Goal: Information Seeking & Learning: Learn about a topic

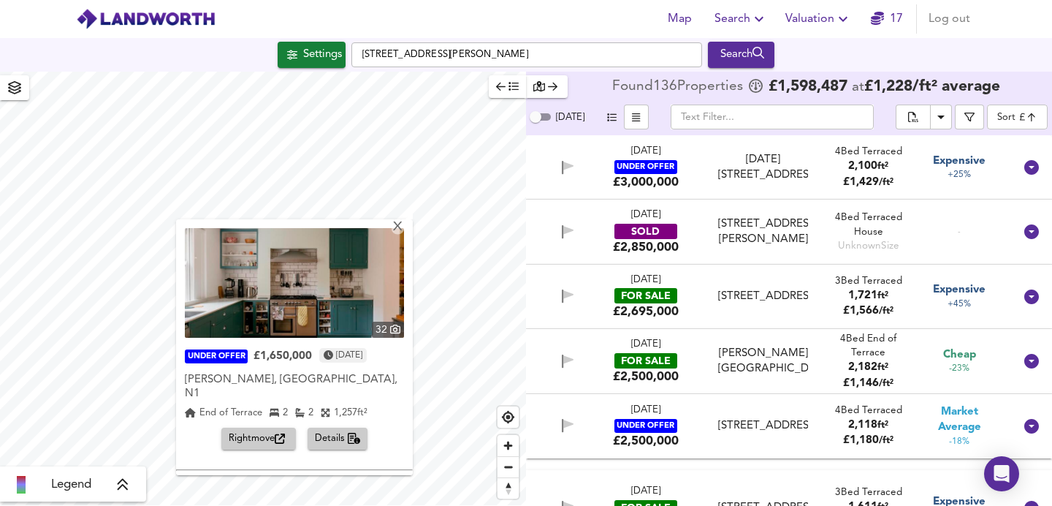
scroll to position [960, 0]
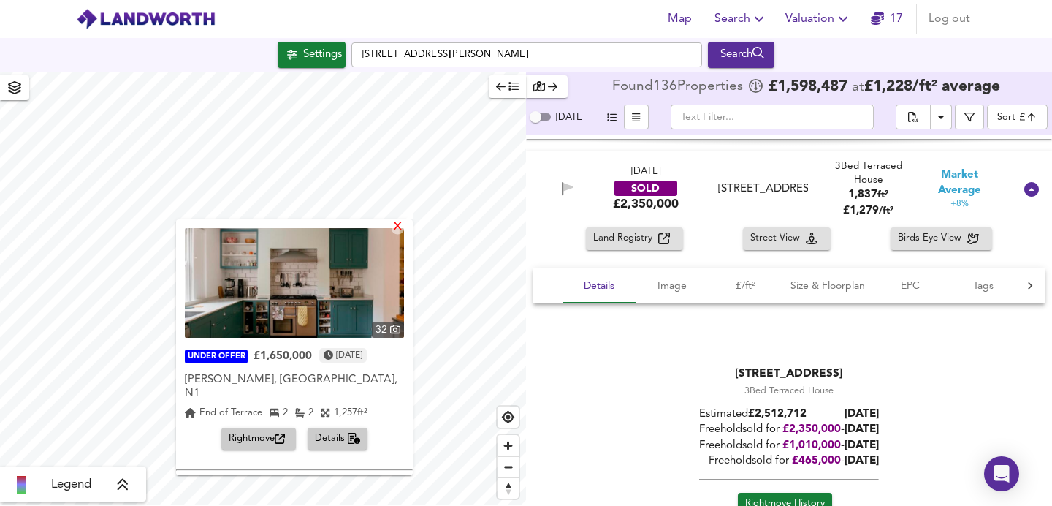
click at [400, 226] on div "X" at bounding box center [398, 228] width 12 height 14
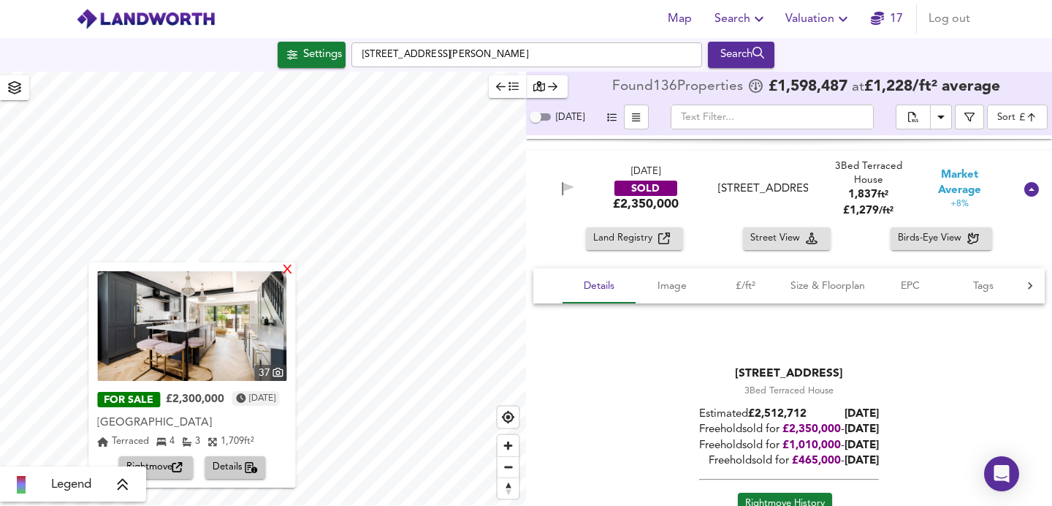
click at [294, 270] on div "X" at bounding box center [288, 271] width 12 height 14
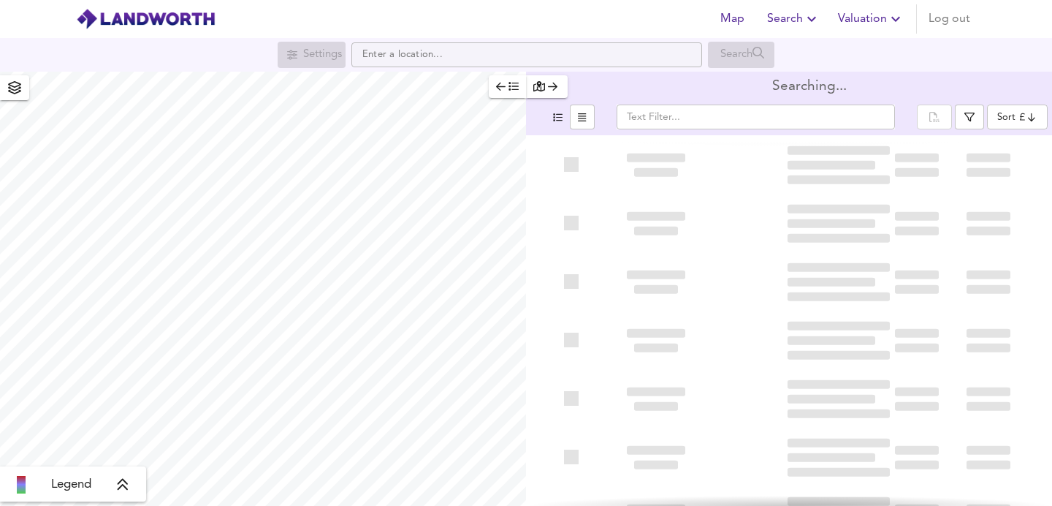
type input "expensive"
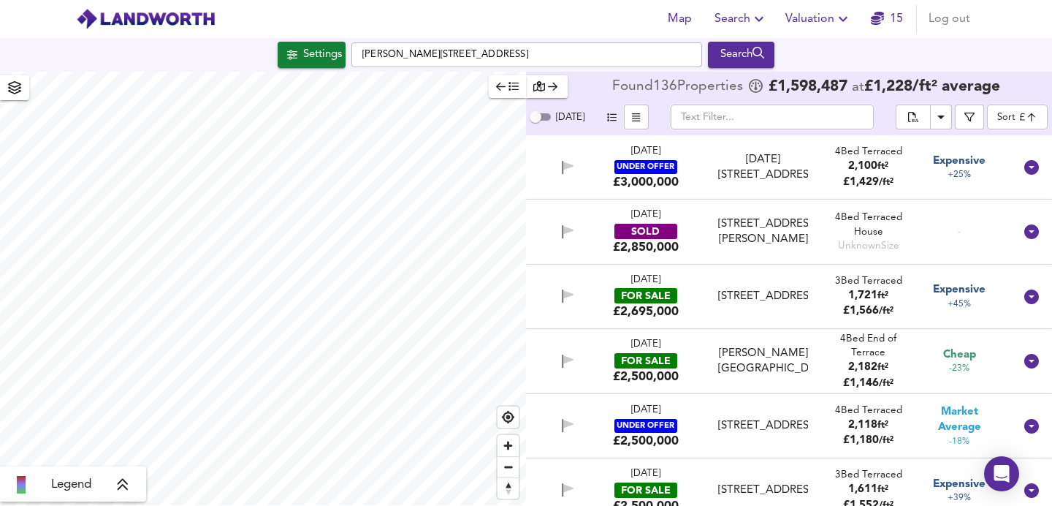
checkbox input "false"
checkbox input "true"
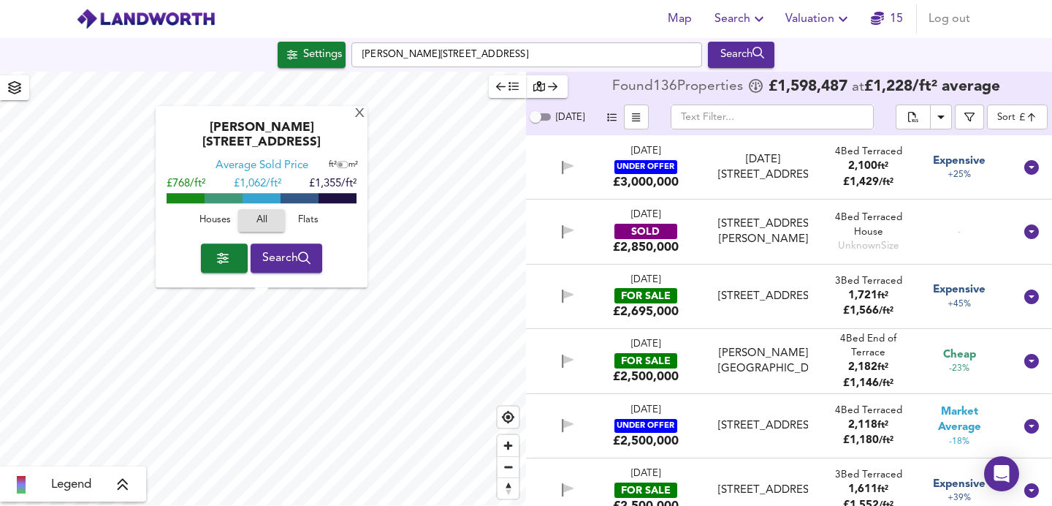
click at [212, 215] on span "Houses" at bounding box center [214, 221] width 39 height 17
click at [354, 121] on div "X" at bounding box center [360, 114] width 12 height 14
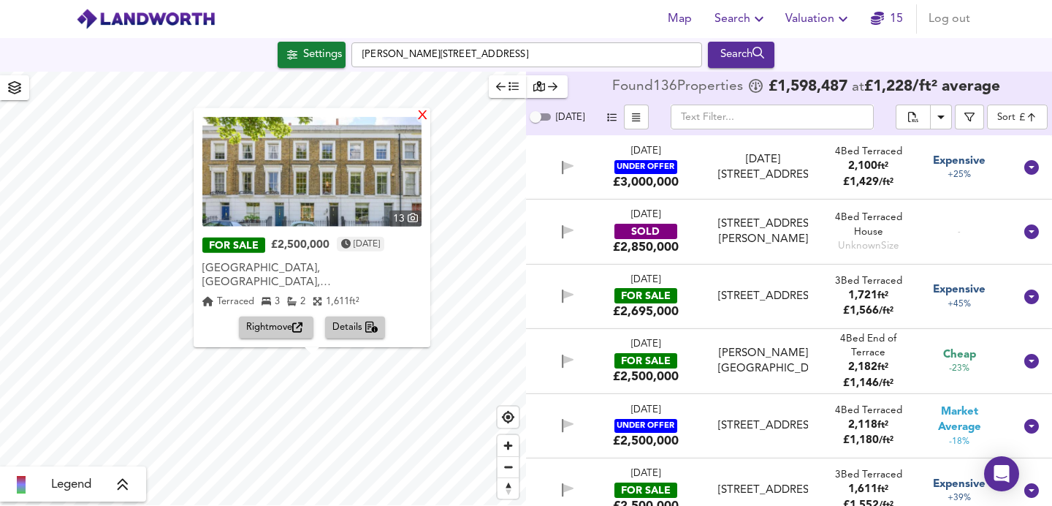
click at [429, 123] on div "X" at bounding box center [422, 116] width 12 height 14
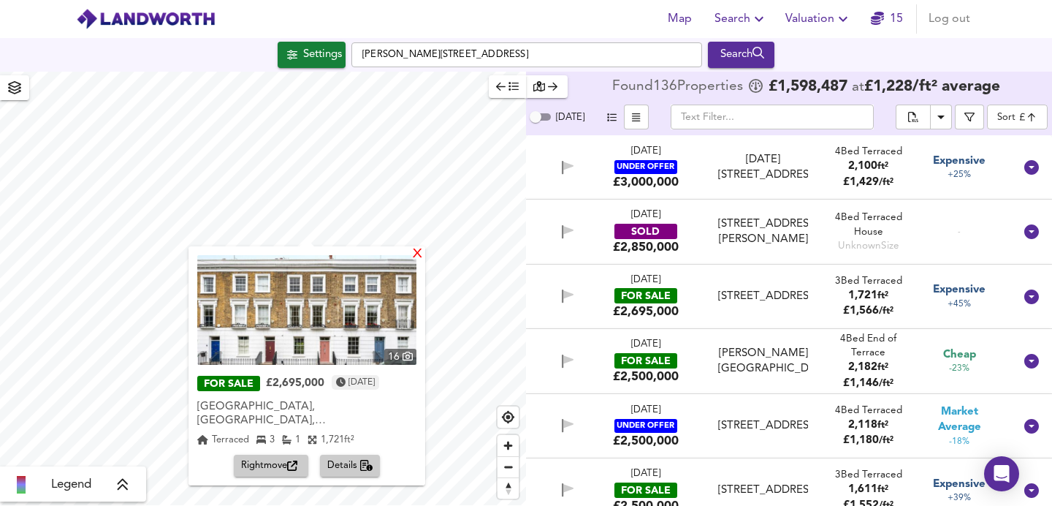
click at [424, 256] on div "X" at bounding box center [417, 255] width 12 height 14
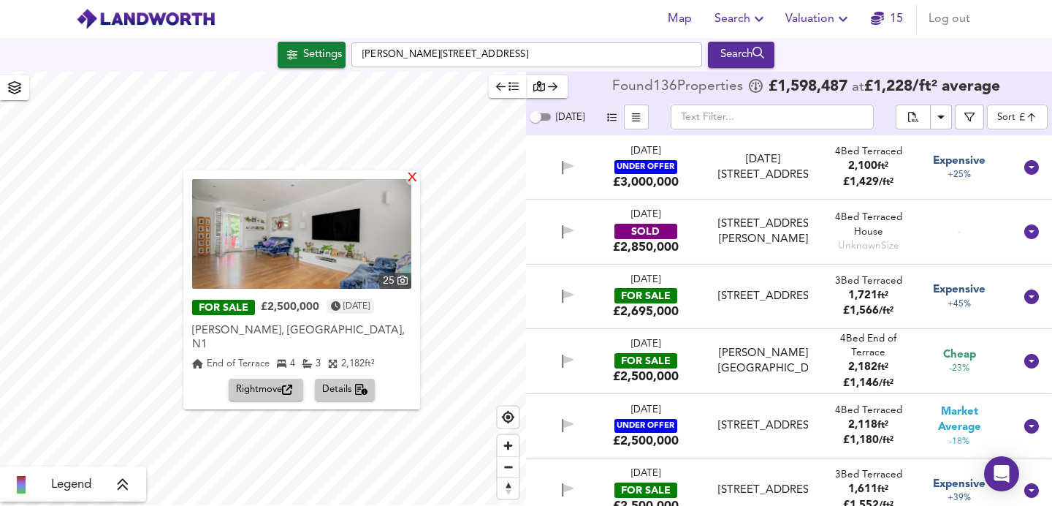
click at [418, 179] on div "X" at bounding box center [412, 179] width 12 height 14
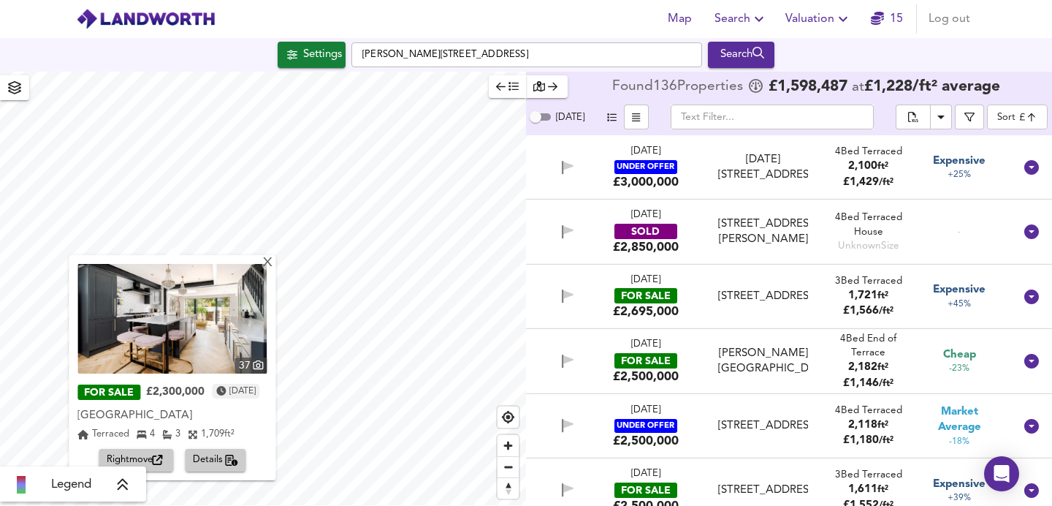
click at [213, 315] on img at bounding box center [171, 319] width 189 height 110
click at [275, 263] on div "X" at bounding box center [268, 263] width 12 height 14
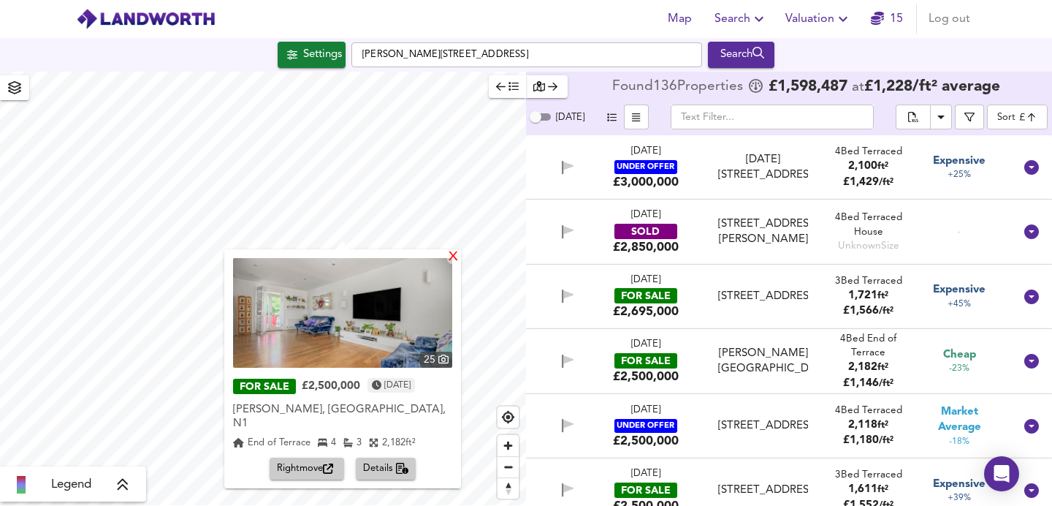
click at [460, 256] on div "X" at bounding box center [453, 258] width 12 height 14
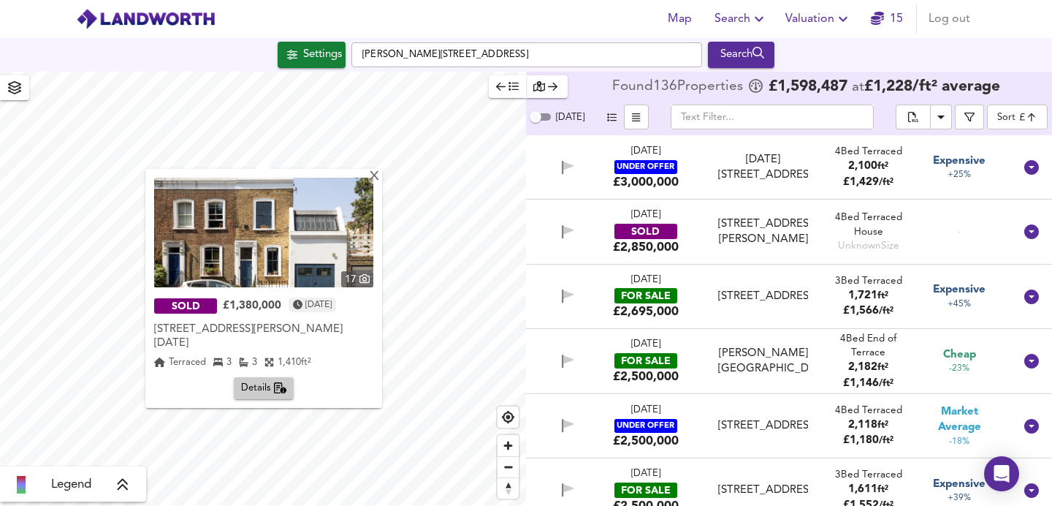
click at [290, 251] on img at bounding box center [263, 233] width 219 height 110
click at [381, 179] on div "X" at bounding box center [374, 177] width 12 height 14
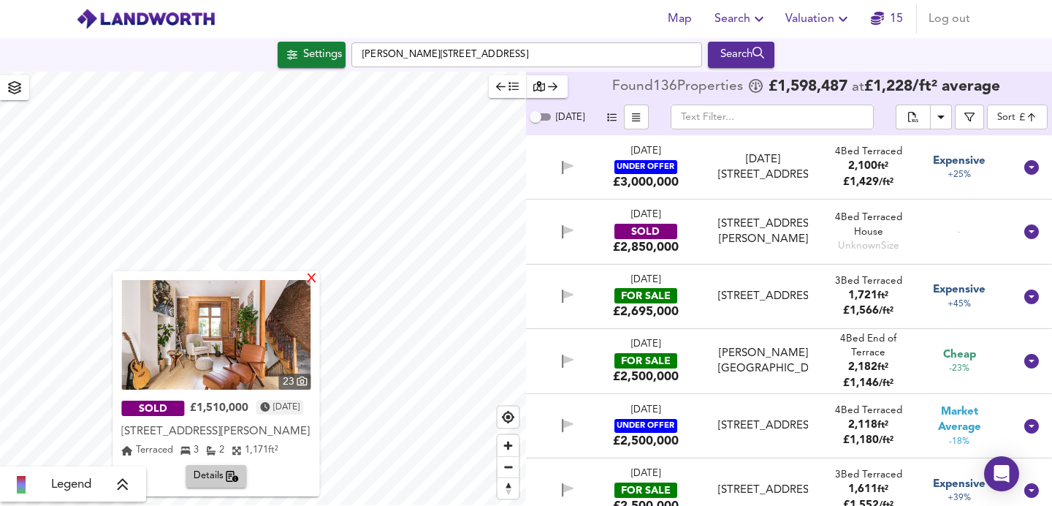
click at [319, 283] on div "X" at bounding box center [312, 280] width 12 height 14
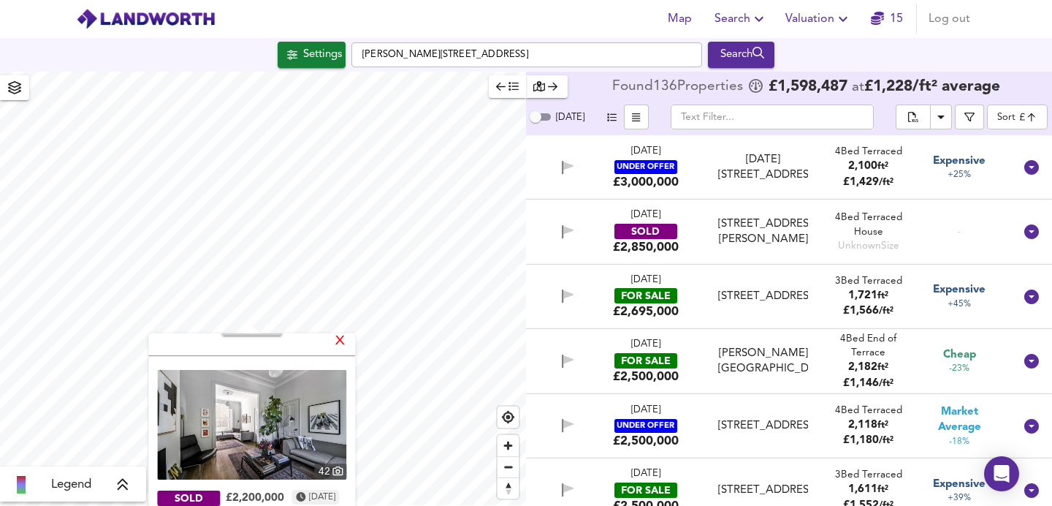
click at [347, 341] on div "X" at bounding box center [341, 342] width 12 height 14
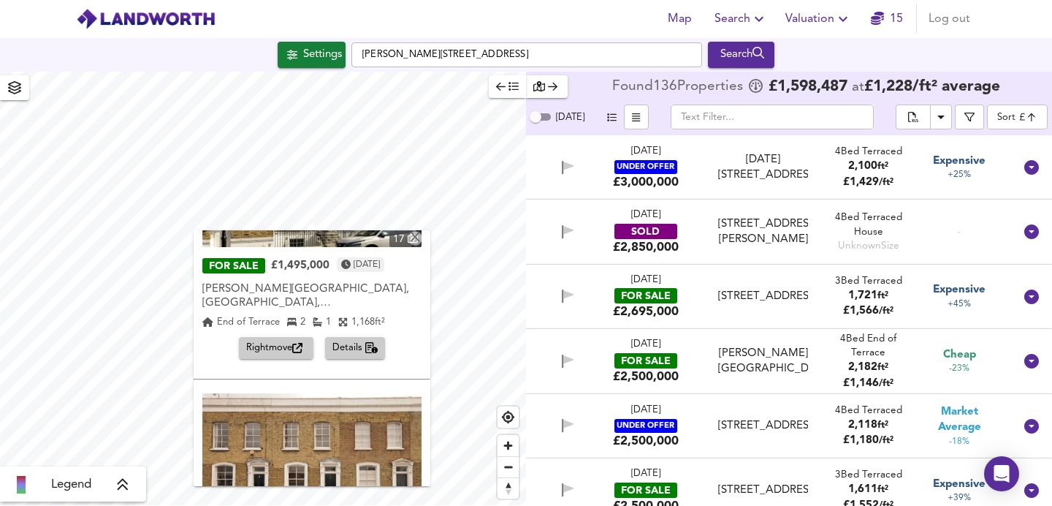
scroll to position [197, 0]
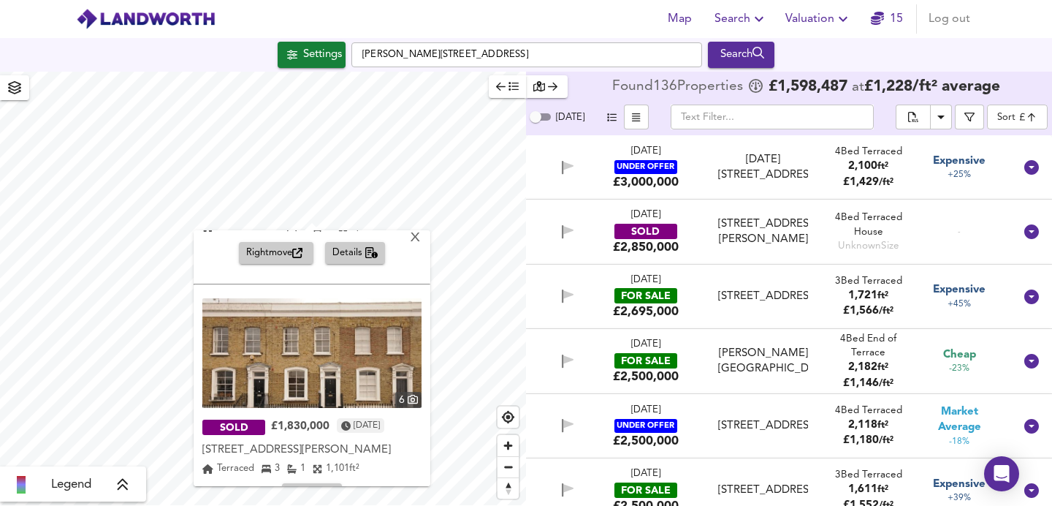
click at [331, 341] on img at bounding box center [311, 354] width 219 height 110
click at [422, 240] on div "X" at bounding box center [415, 239] width 12 height 14
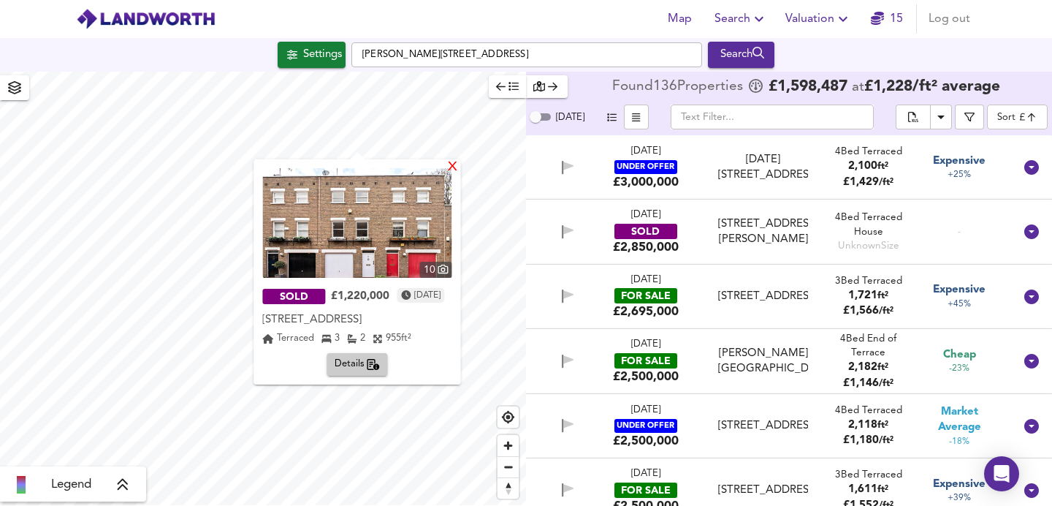
click at [460, 167] on div "X" at bounding box center [453, 168] width 12 height 14
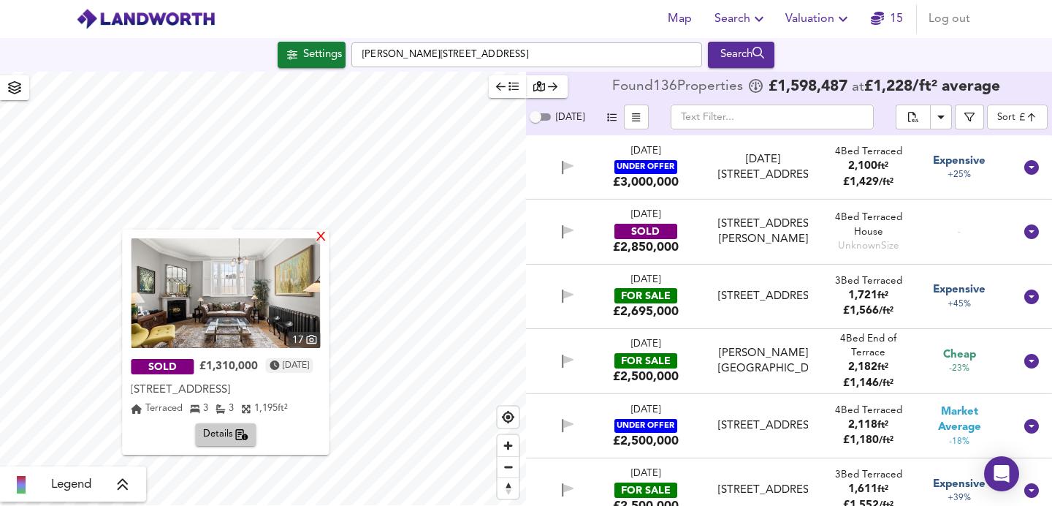
click at [328, 237] on div "X" at bounding box center [322, 238] width 12 height 14
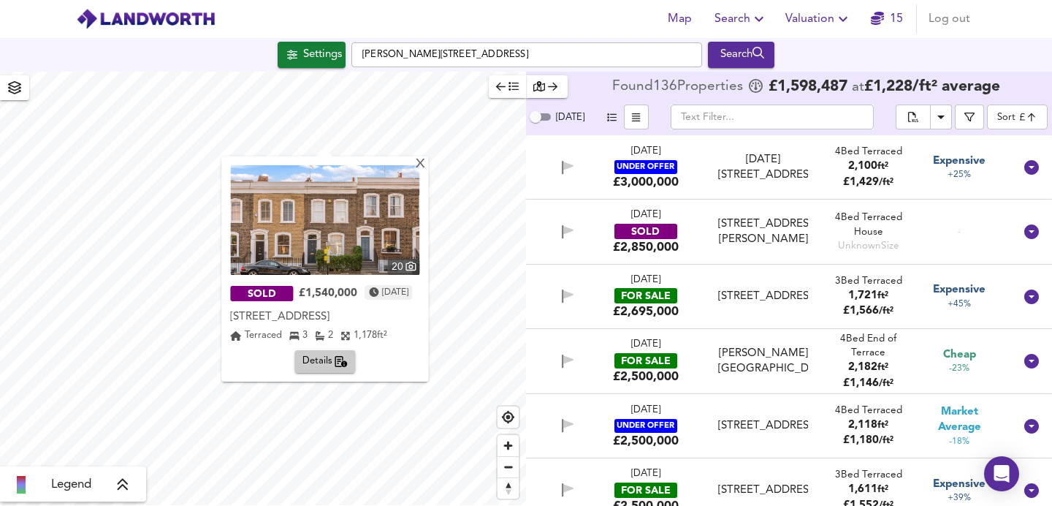
click at [376, 231] on img at bounding box center [324, 220] width 189 height 110
